Goal: Task Accomplishment & Management: Use online tool/utility

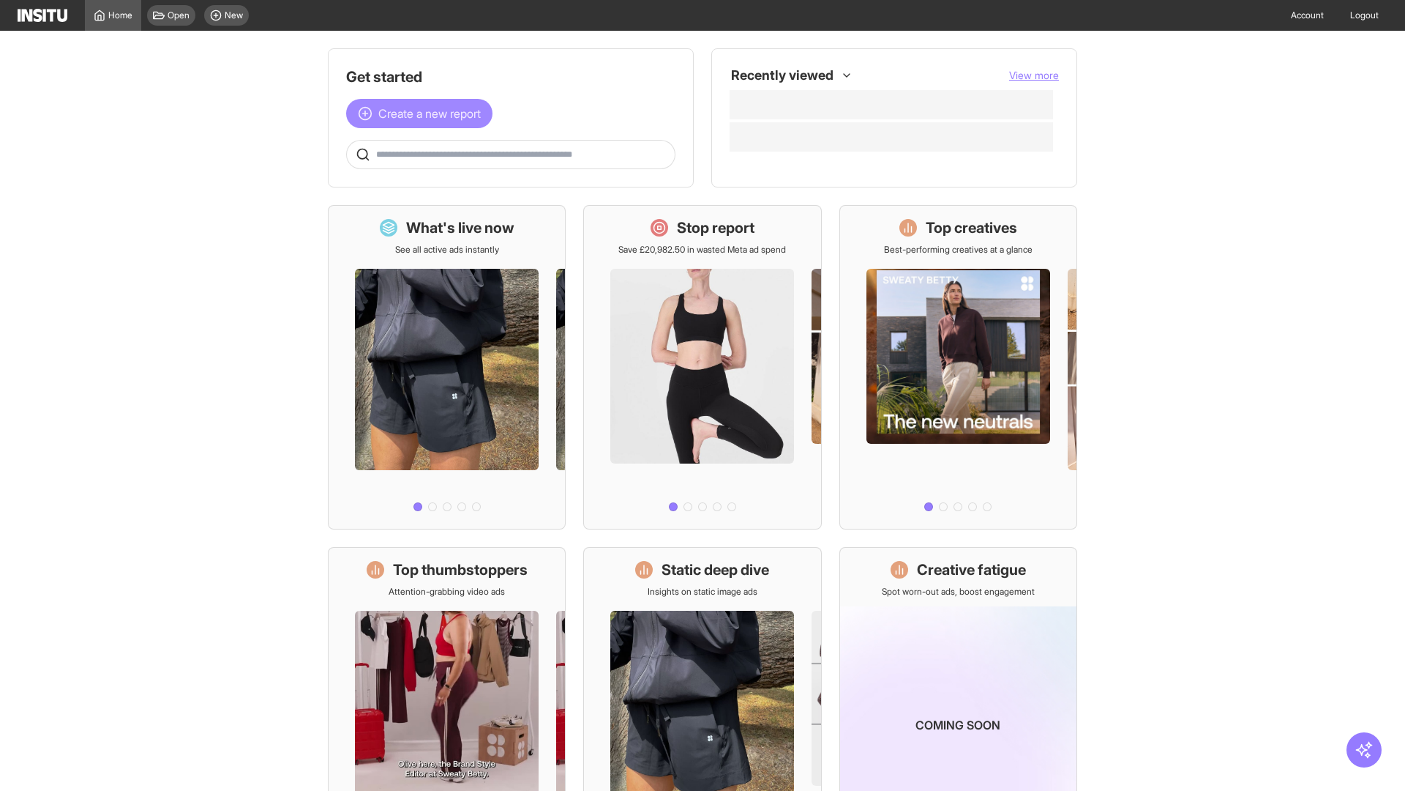
click at [423, 113] on span "Create a new report" at bounding box center [429, 114] width 102 height 18
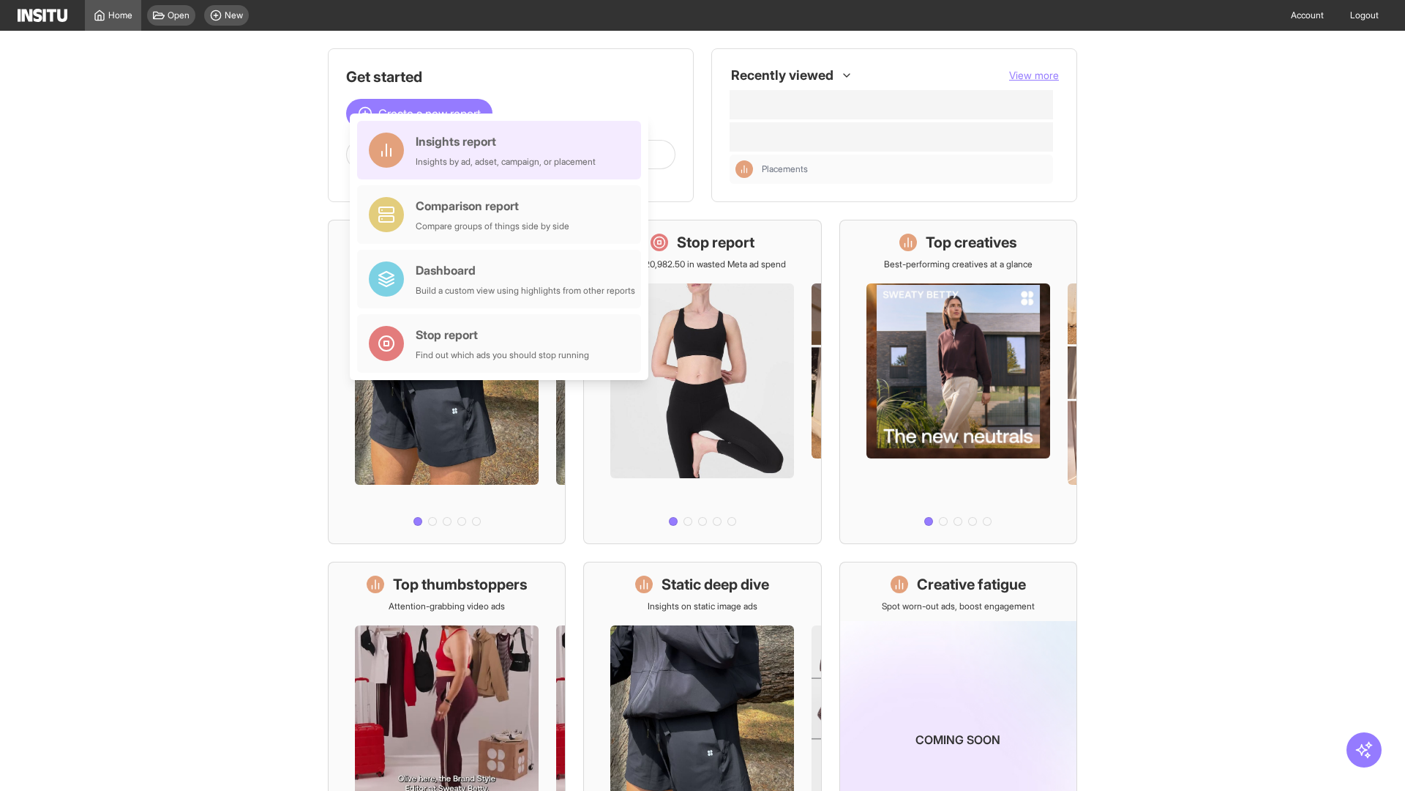
click at [503, 150] on div "Insights report Insights by ad, adset, campaign, or placement" at bounding box center [506, 149] width 180 height 35
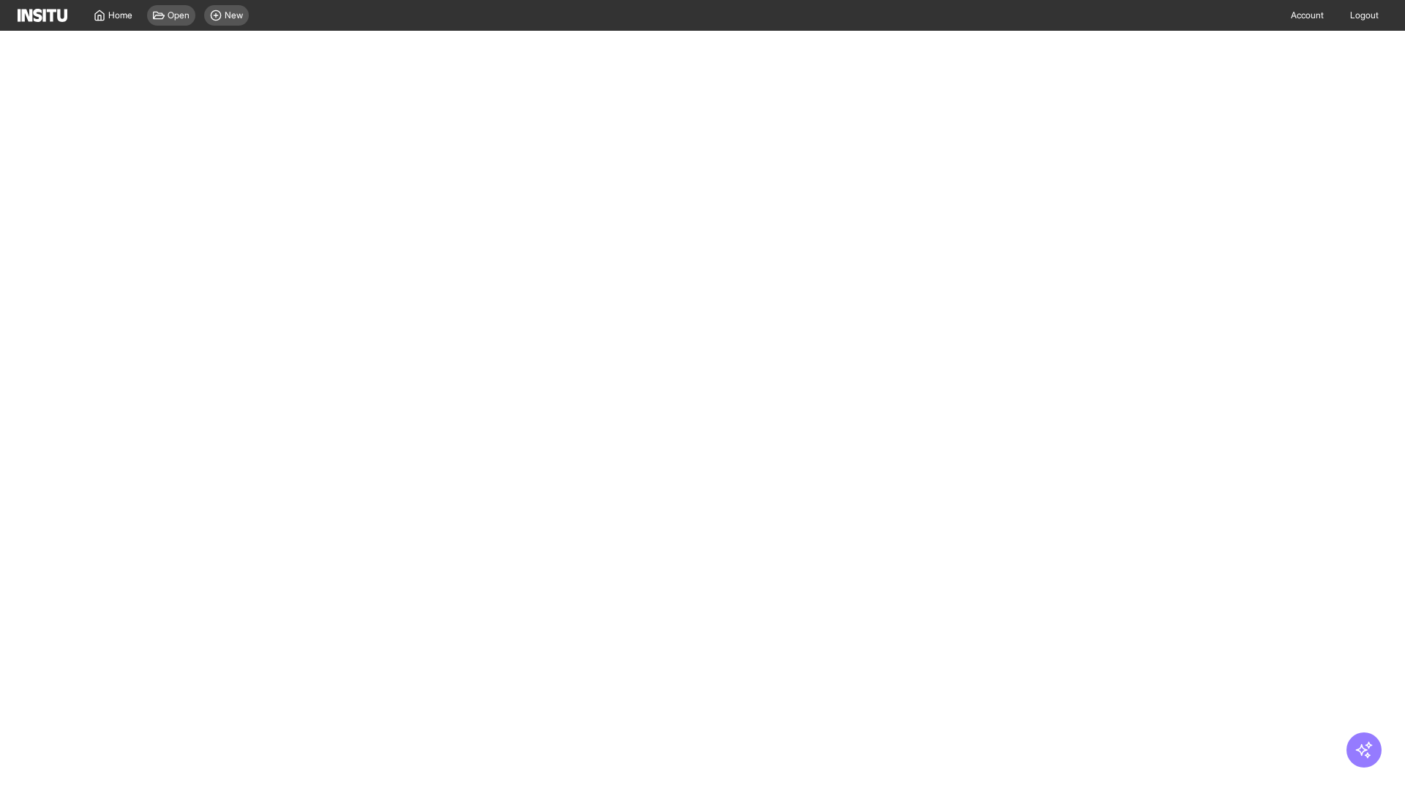
select select "**"
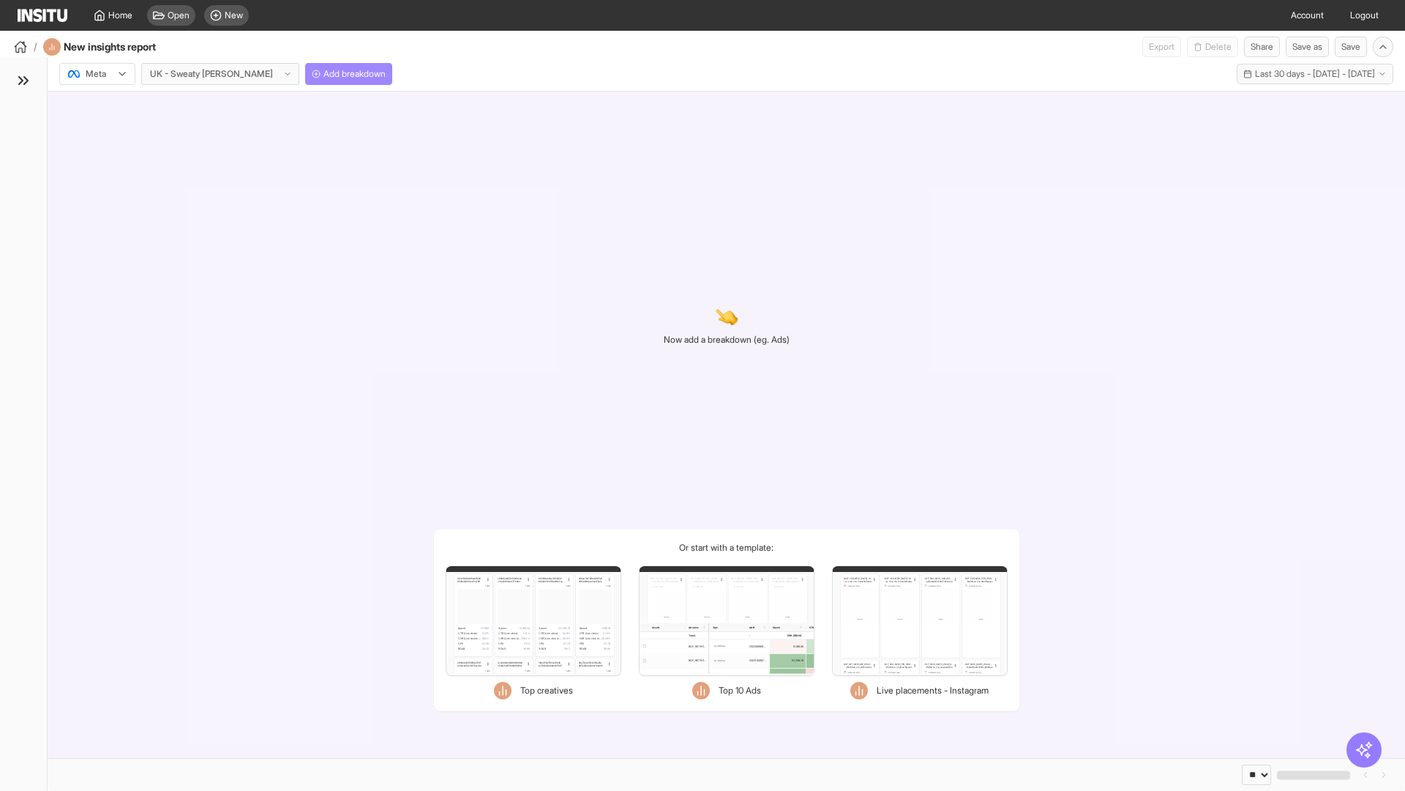
click at [324, 74] on span "Add breakdown" at bounding box center [355, 74] width 62 height 12
